Goal: Information Seeking & Learning: Learn about a topic

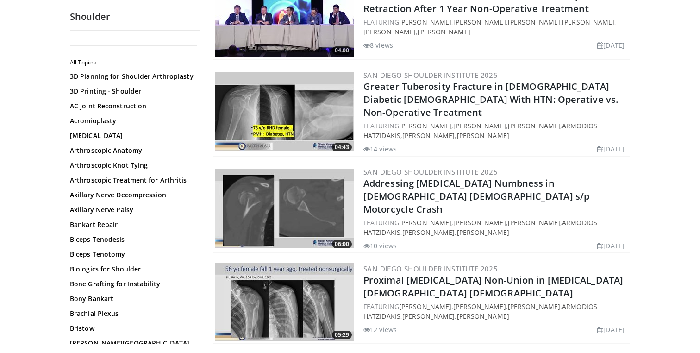
scroll to position [1218, 0]
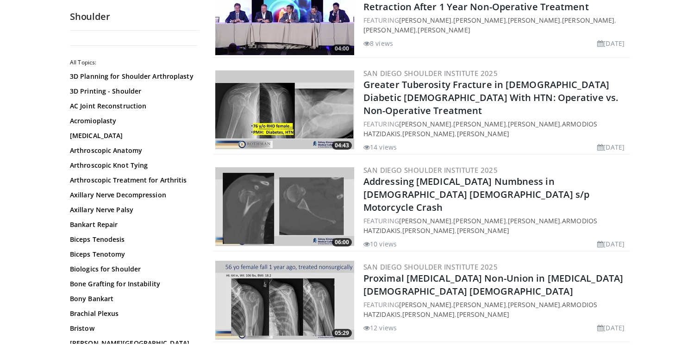
click at [651, 195] on body "Specialties Adult & Family Medicine Allergy, Asthma, Immunology Anesthesiology …" at bounding box center [350, 84] width 700 height 2604
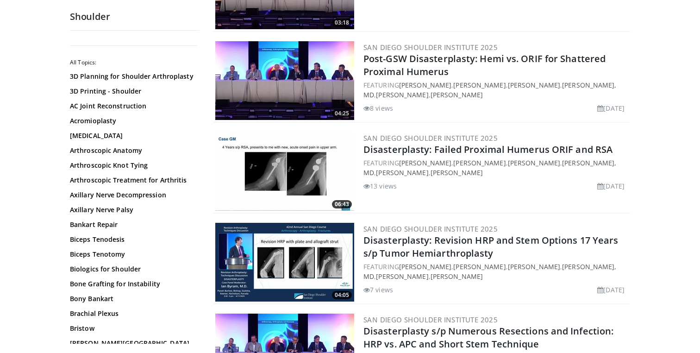
scroll to position [2239, 0]
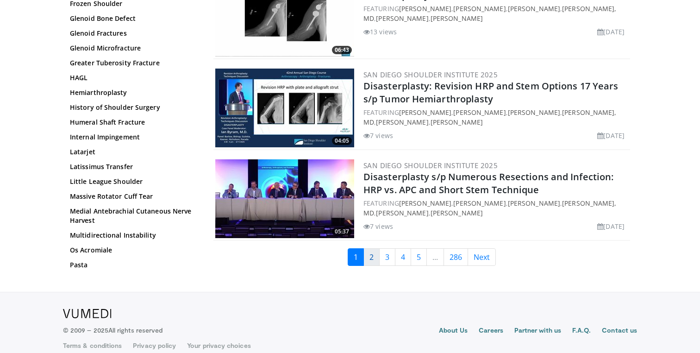
click at [376, 248] on link "2" at bounding box center [372, 257] width 16 height 18
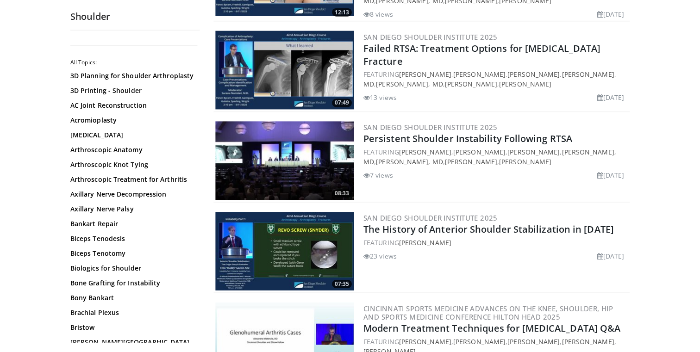
scroll to position [452, 0]
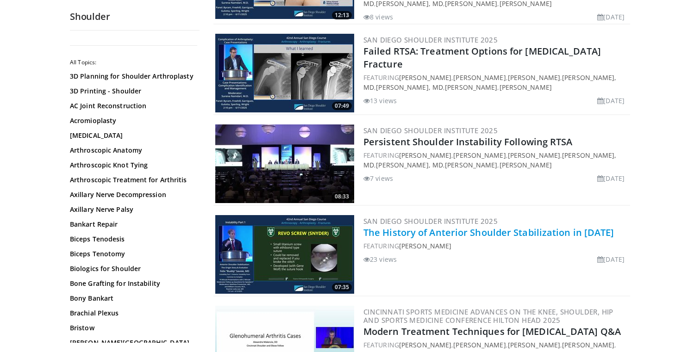
click at [430, 226] on link "The History of Anterior Shoulder Stabilization in [DATE]" at bounding box center [489, 232] width 251 height 13
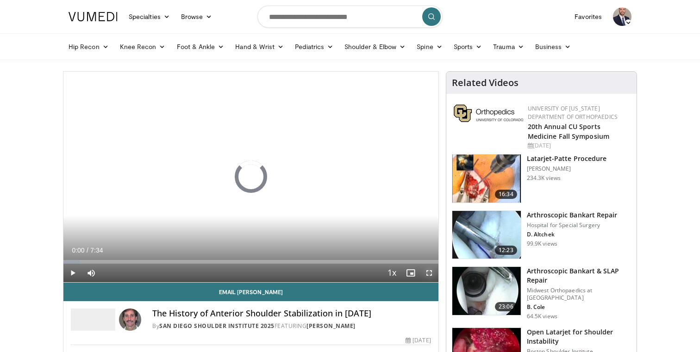
click at [433, 272] on span "Video Player" at bounding box center [429, 273] width 19 height 19
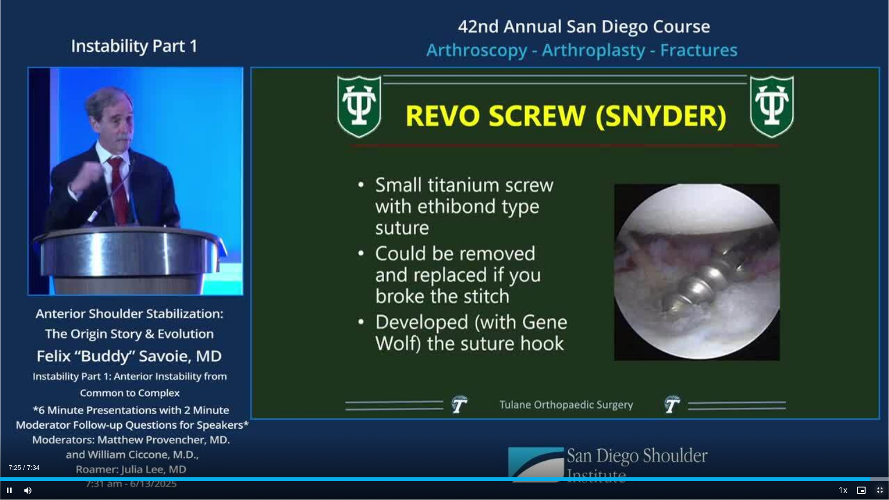
click at [700, 352] on span "Video Player" at bounding box center [880, 490] width 19 height 19
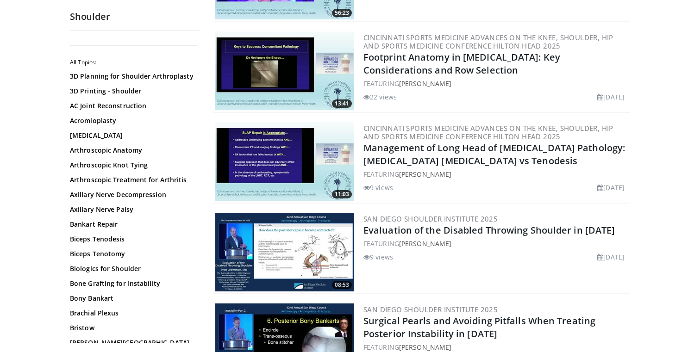
scroll to position [2233, 0]
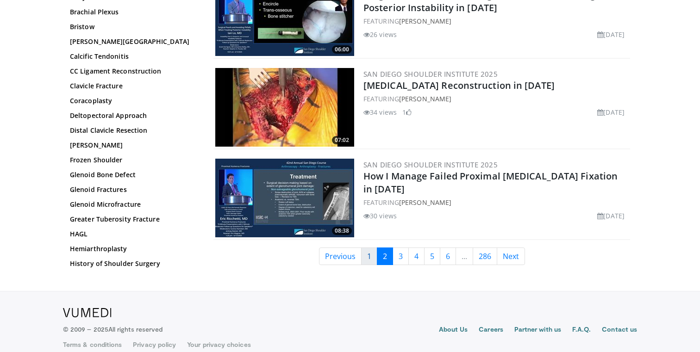
click at [366, 248] on link "1" at bounding box center [369, 257] width 16 height 18
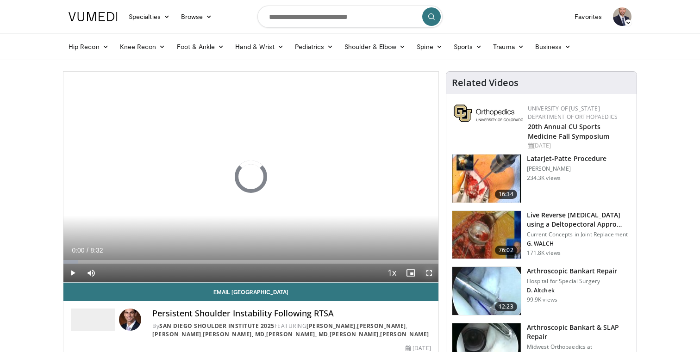
click at [425, 273] on span "Video Player" at bounding box center [429, 273] width 19 height 19
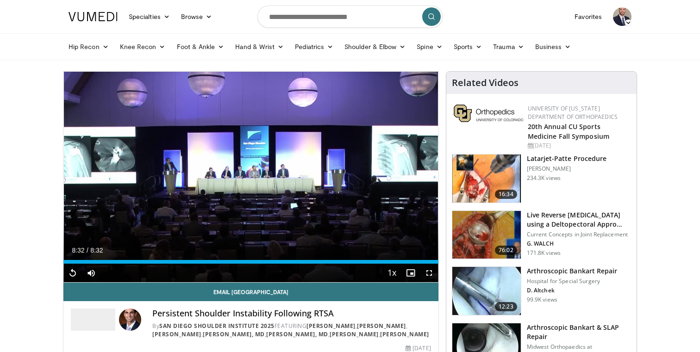
click at [20, 58] on div "Hip Recon Hip Arthroplasty Revision Hip Arthroplasty Hip Preservation Knee Reco…" at bounding box center [350, 46] width 700 height 27
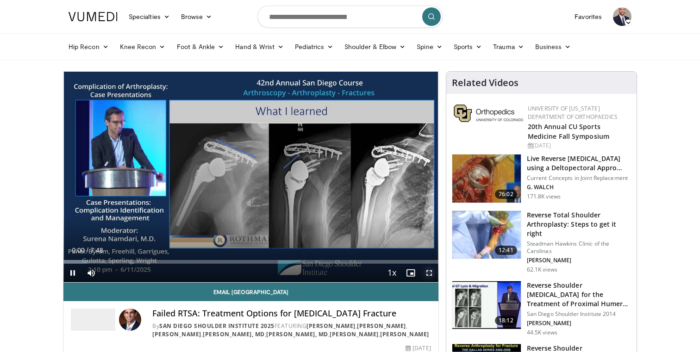
click at [428, 274] on span "Video Player" at bounding box center [429, 273] width 19 height 19
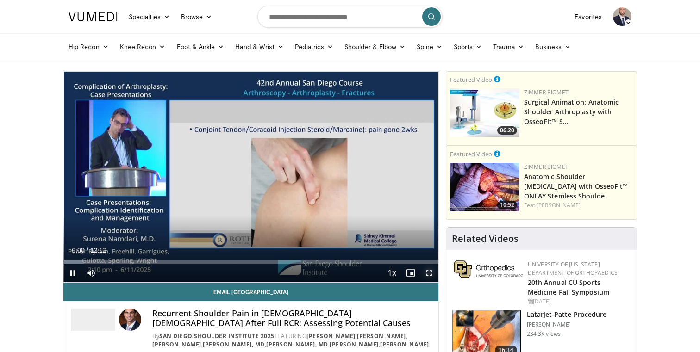
click at [426, 275] on span "Video Player" at bounding box center [429, 273] width 19 height 19
click at [428, 274] on span "Video Player" at bounding box center [429, 273] width 19 height 19
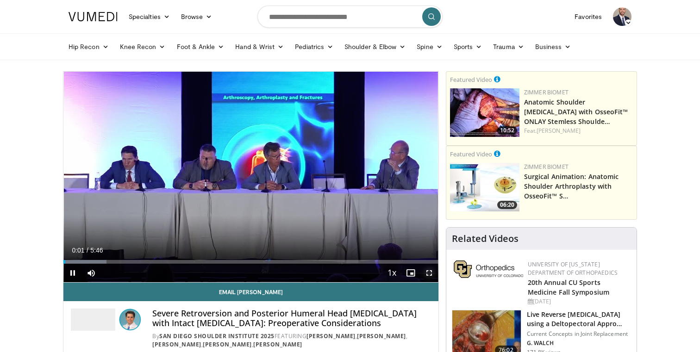
click at [429, 275] on span "Video Player" at bounding box center [429, 273] width 19 height 19
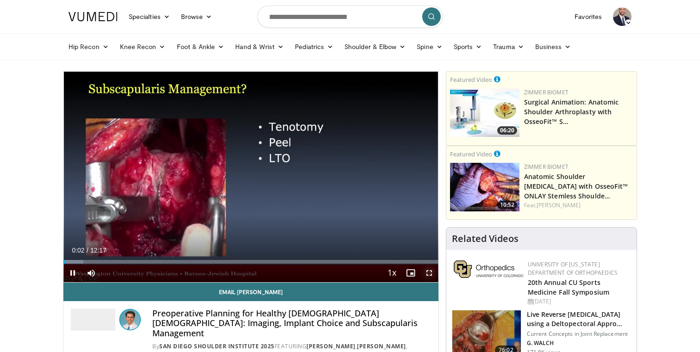
click at [430, 272] on span "Video Player" at bounding box center [429, 273] width 19 height 19
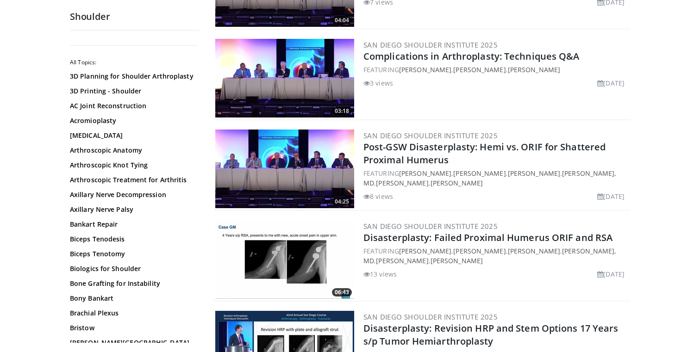
scroll to position [1995, 0]
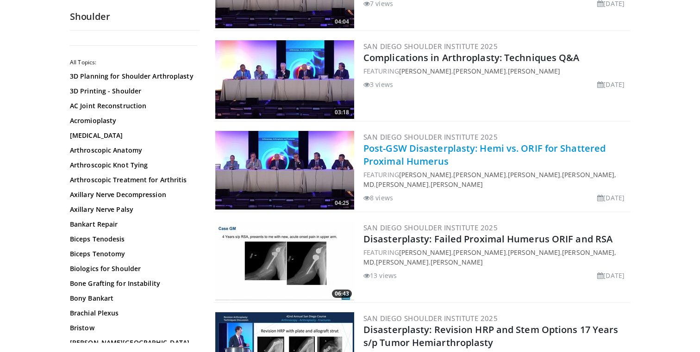
click at [391, 149] on link "Post-GSW Disasterplasty: Hemi vs. ORIF for Shattered Proximal Humerus" at bounding box center [485, 154] width 242 height 25
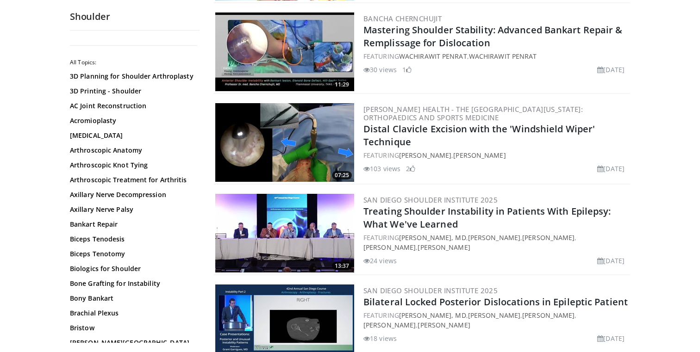
scroll to position [361, 0]
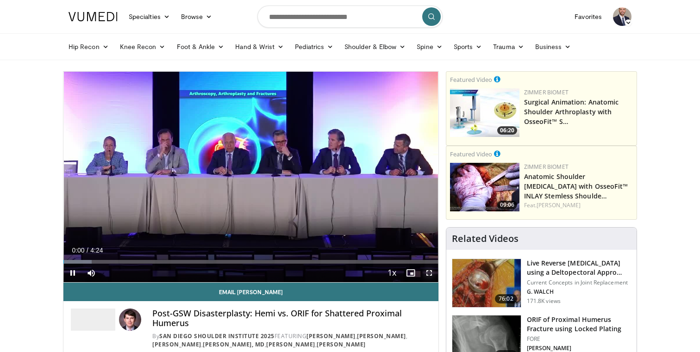
click at [431, 274] on span "Video Player" at bounding box center [429, 273] width 19 height 19
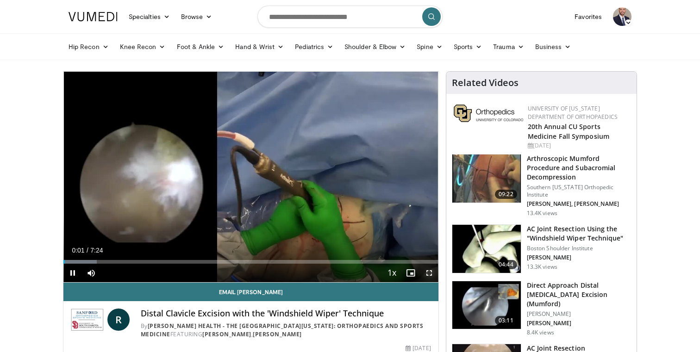
click at [429, 275] on span "Video Player" at bounding box center [429, 273] width 19 height 19
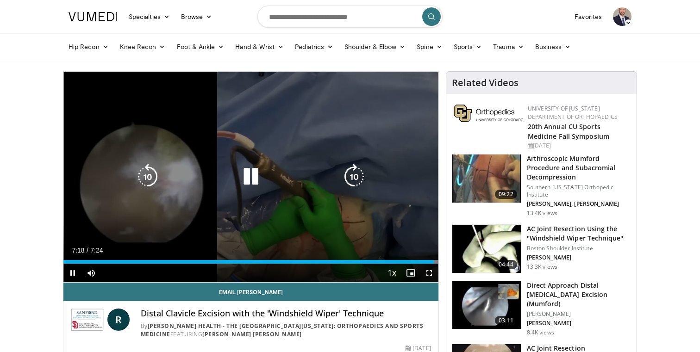
click at [258, 177] on icon "Video Player" at bounding box center [251, 177] width 26 height 26
